Goal: Transaction & Acquisition: Purchase product/service

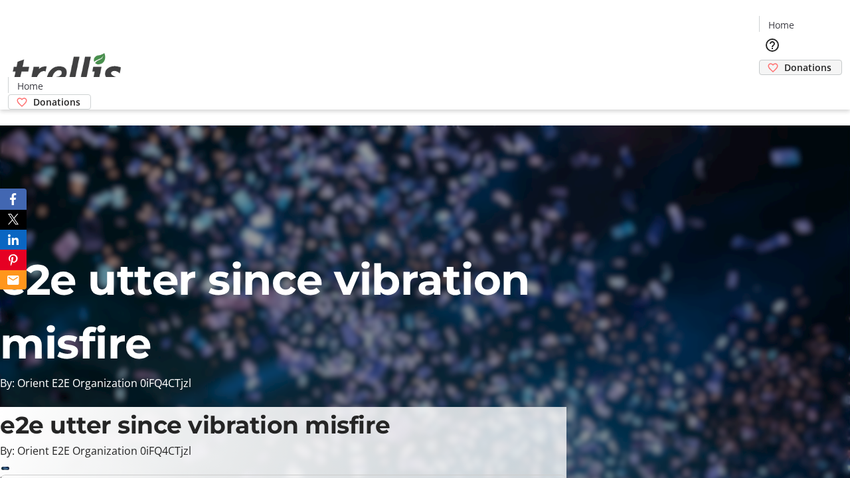
click at [785, 60] on span "Donations" at bounding box center [808, 67] width 47 height 14
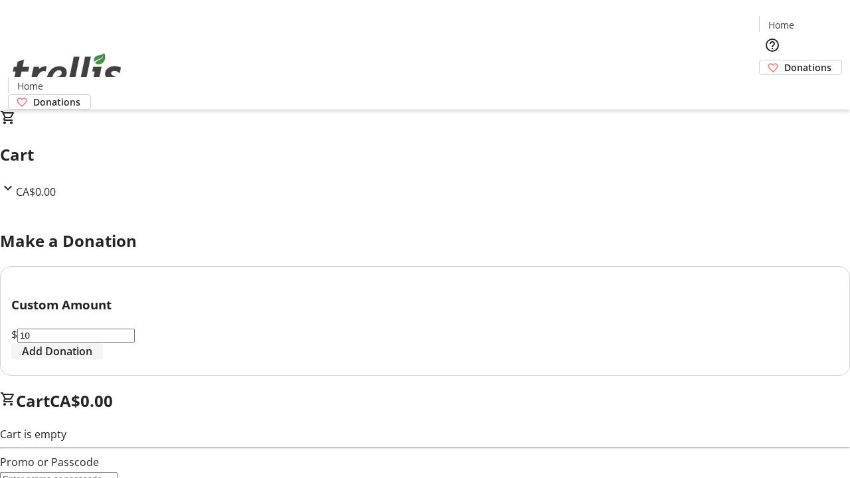
click at [92, 359] on span "Add Donation" at bounding box center [57, 351] width 70 height 16
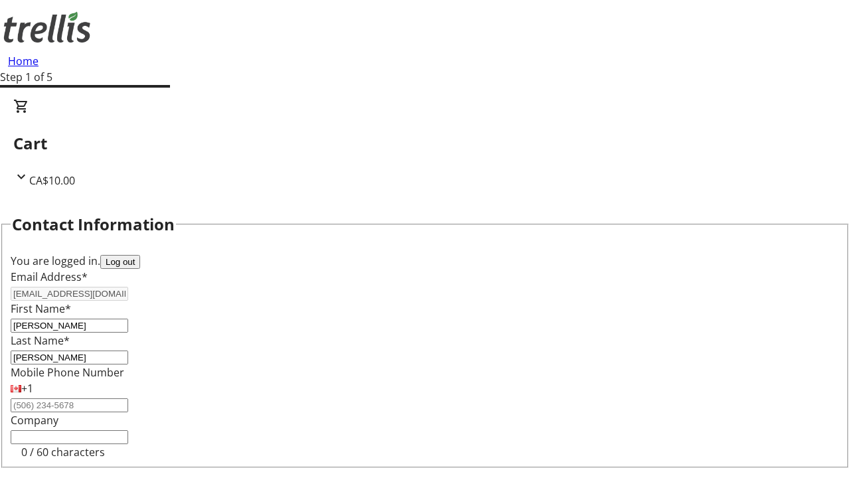
select select "CA"
type input "Kelowna"
select select "BC"
type input "Kelowna"
type input "V1Y 0C2"
